Goal: Information Seeking & Learning: Learn about a topic

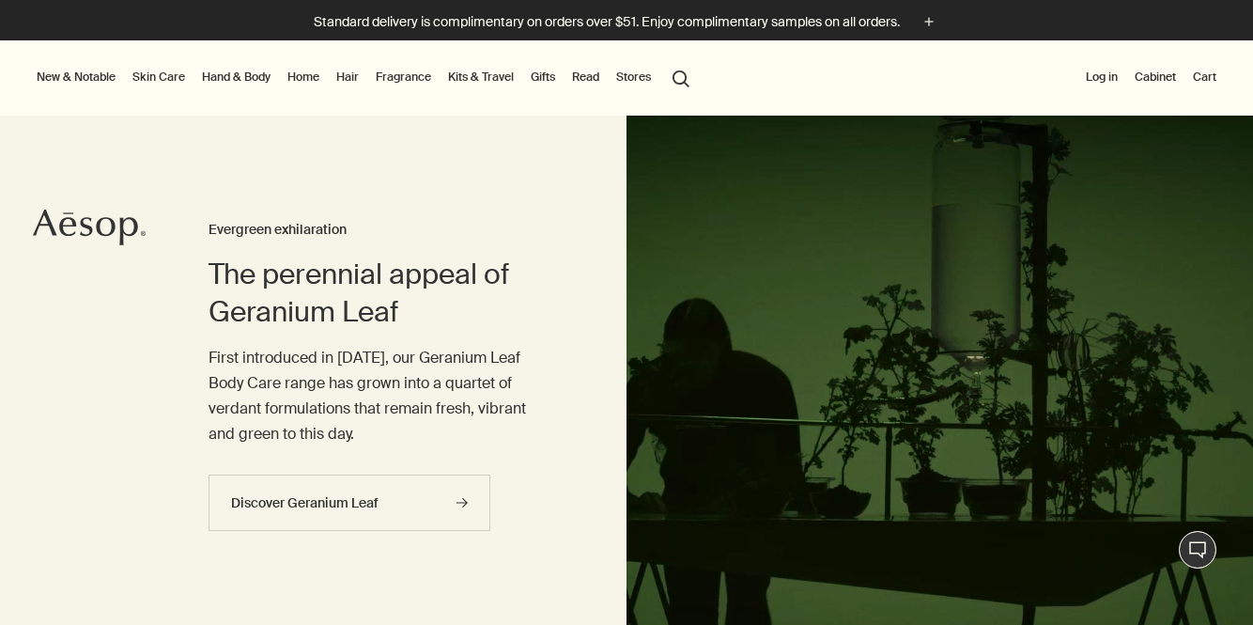
click at [683, 75] on button "search Search" at bounding box center [681, 77] width 34 height 36
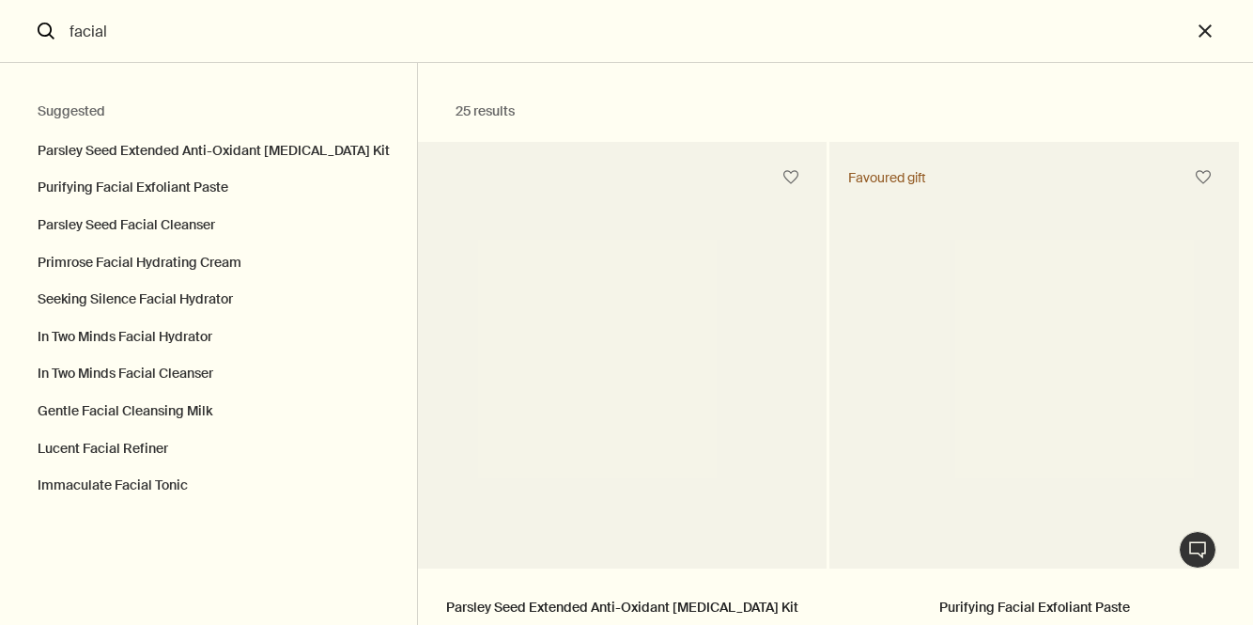
type input "facial"
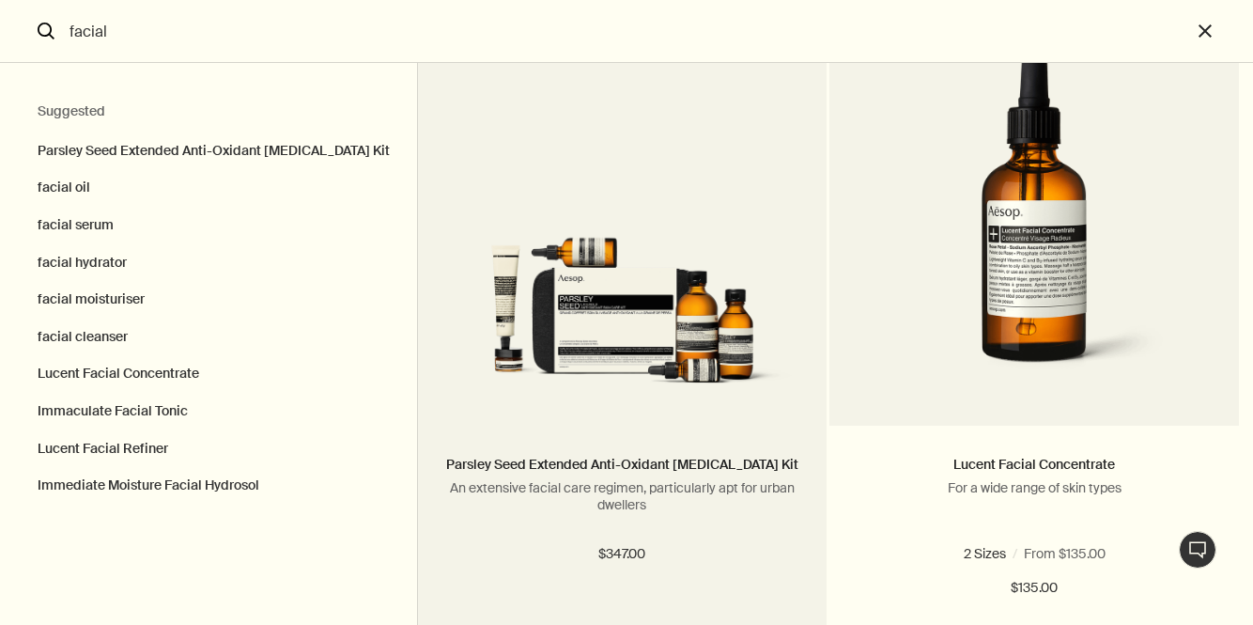
scroll to position [188, 0]
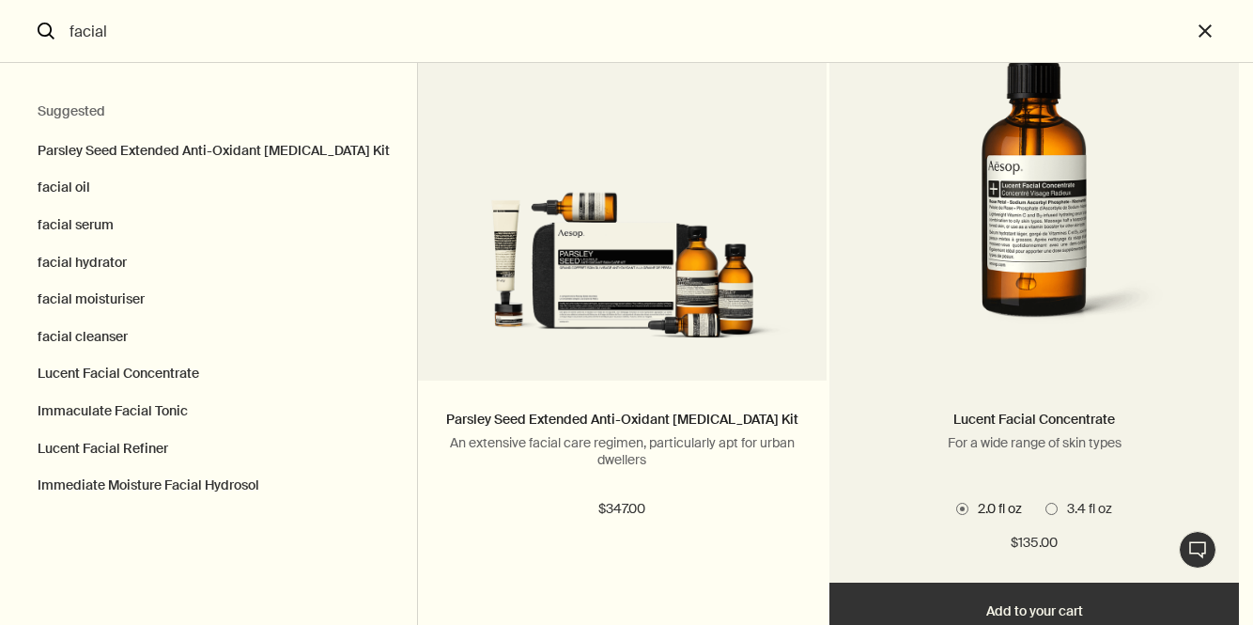
click at [1060, 233] on img "Search" at bounding box center [1034, 180] width 353 height 344
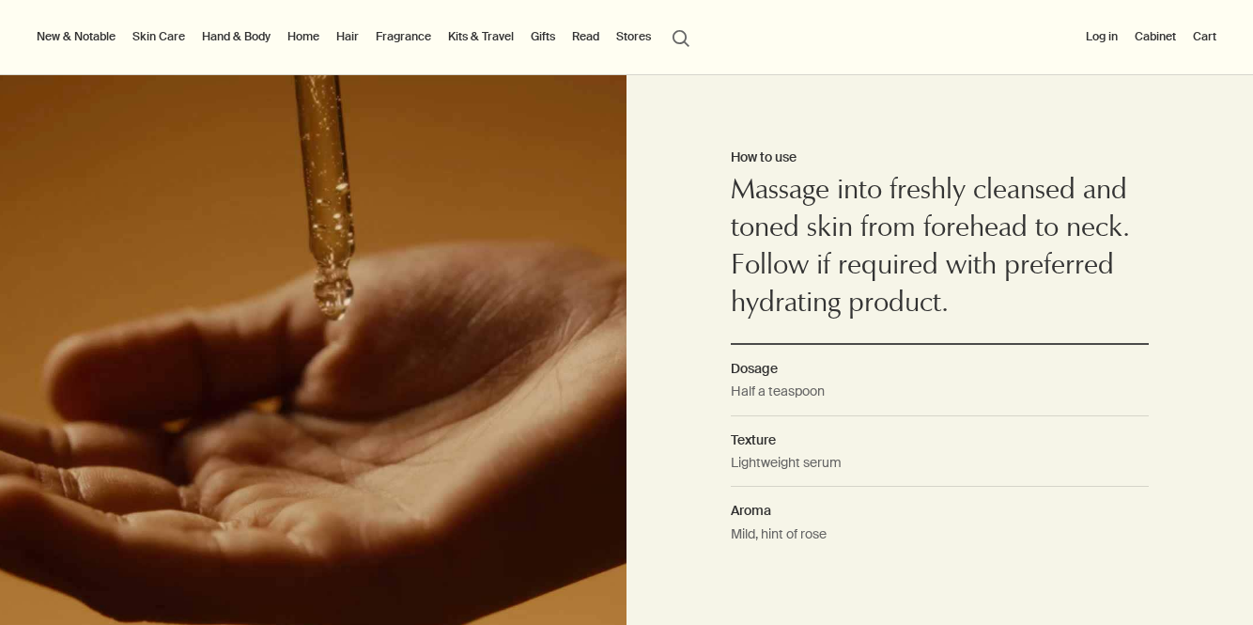
scroll to position [1303, 0]
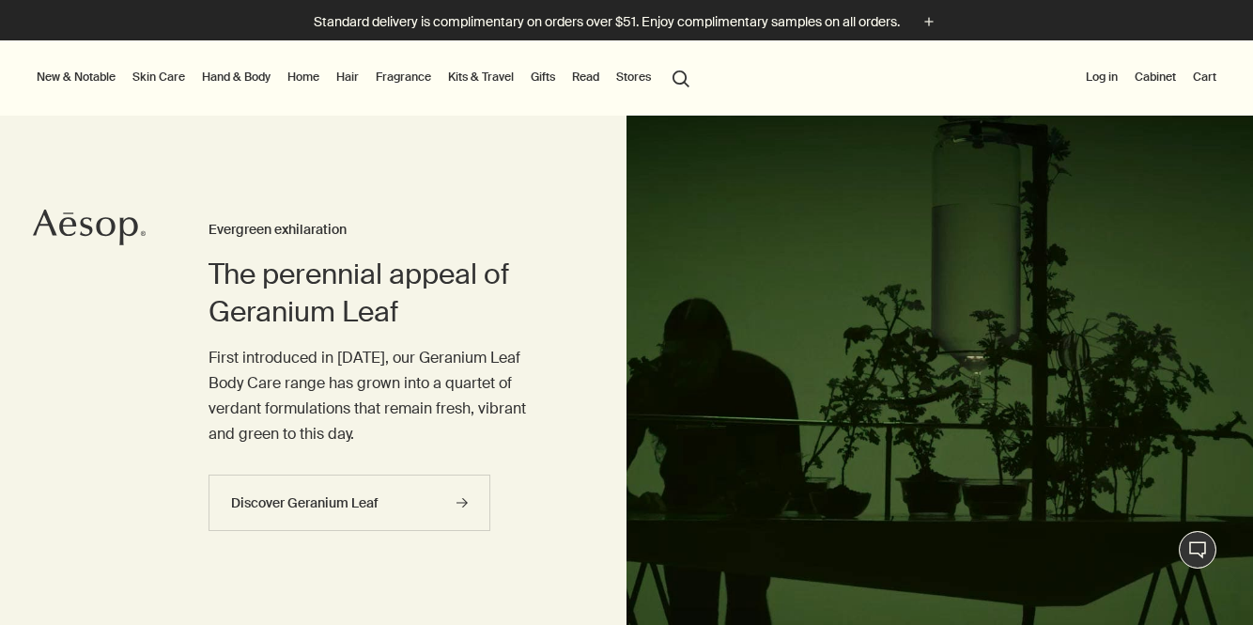
click at [687, 75] on button "search Search" at bounding box center [681, 77] width 34 height 36
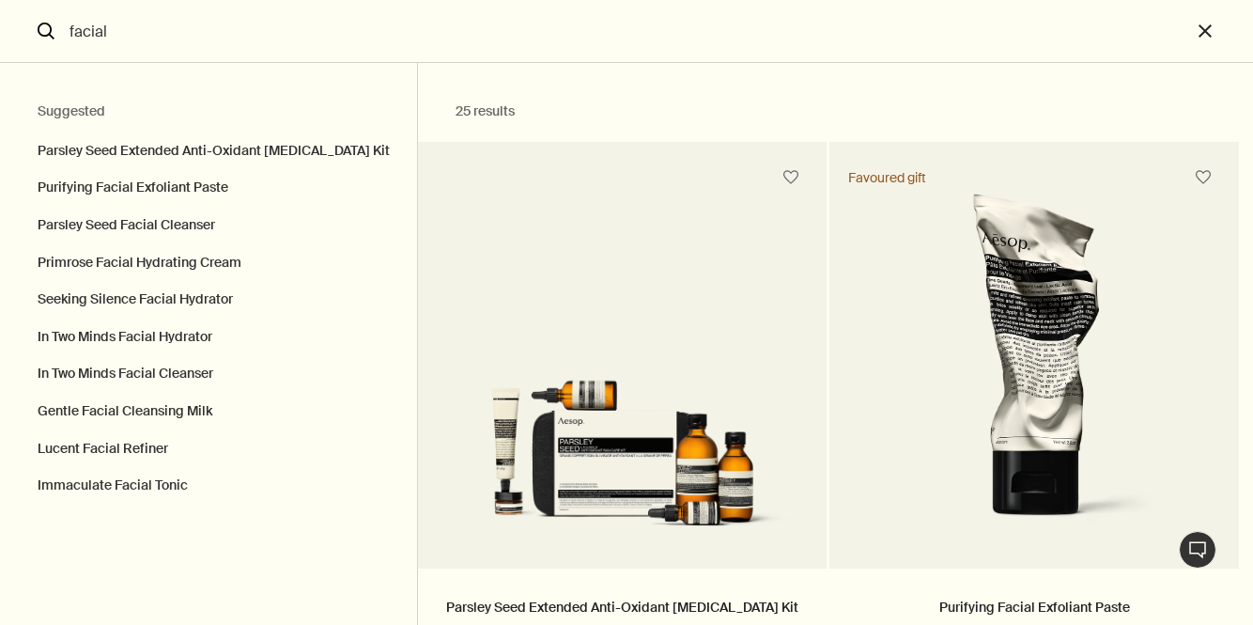
type input "facial"
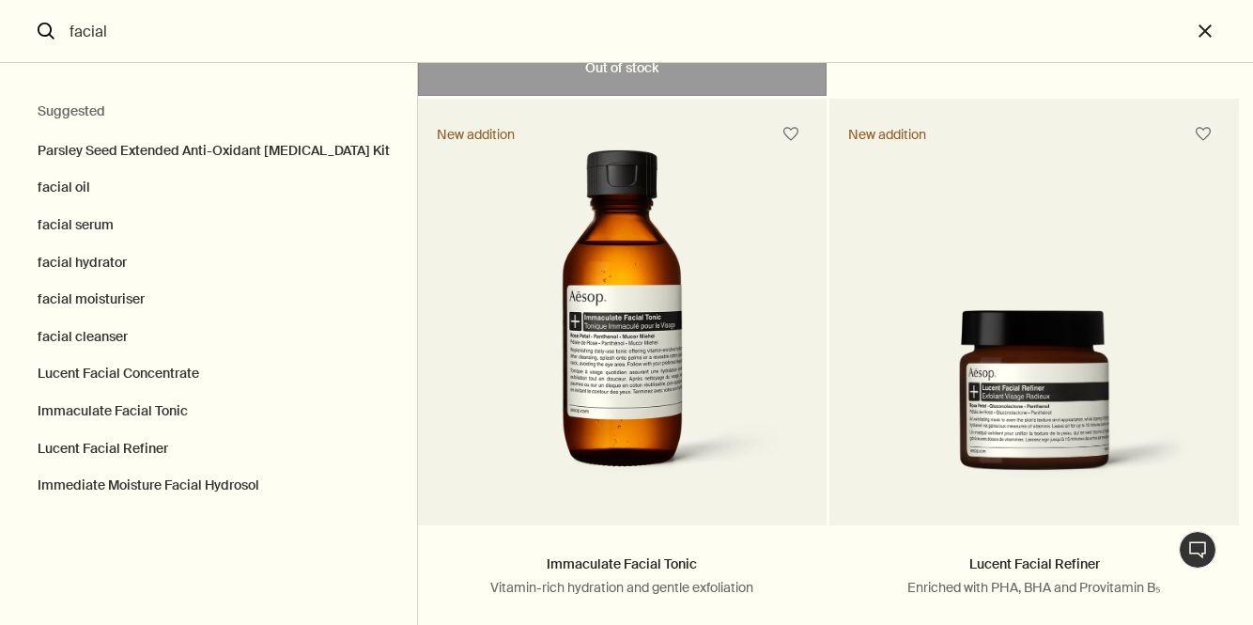
scroll to position [780, 0]
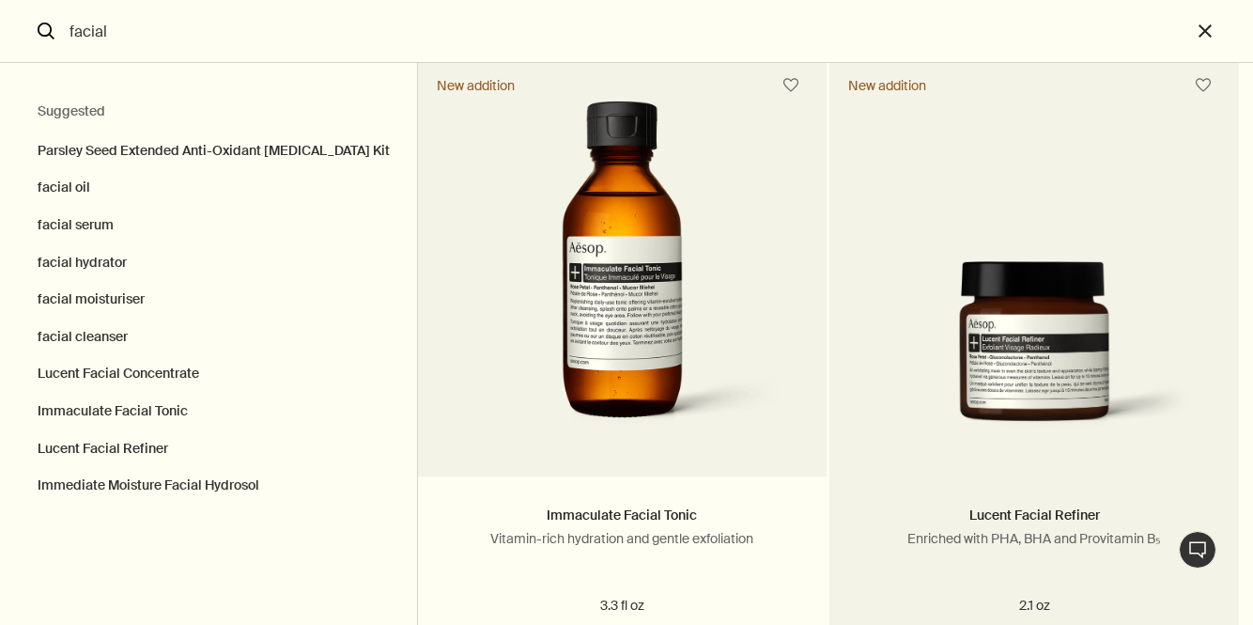
click at [988, 314] on img "Search" at bounding box center [1034, 354] width 353 height 187
